Goal: Navigation & Orientation: Go to known website

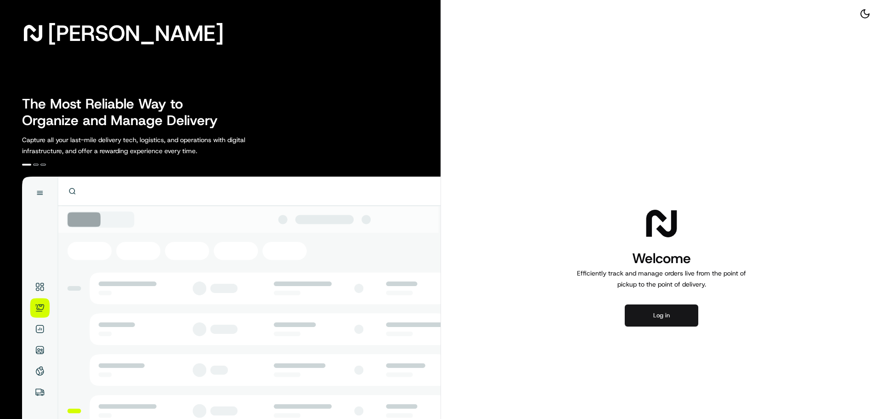
click at [688, 317] on button "Log in" at bounding box center [662, 315] width 74 height 22
